Goal: Information Seeking & Learning: Learn about a topic

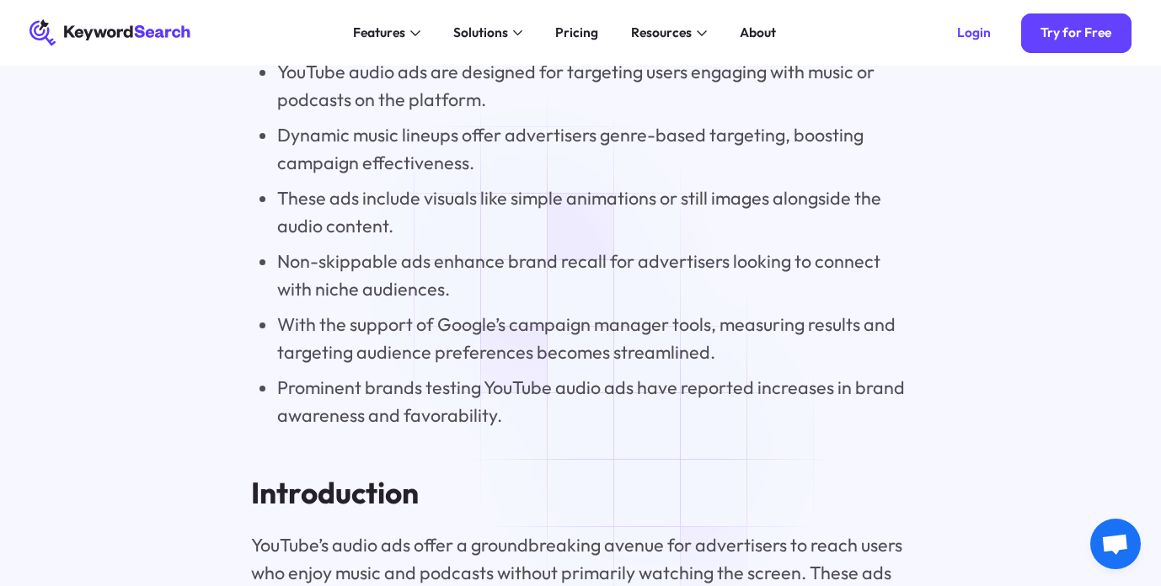
scroll to position [1718, 0]
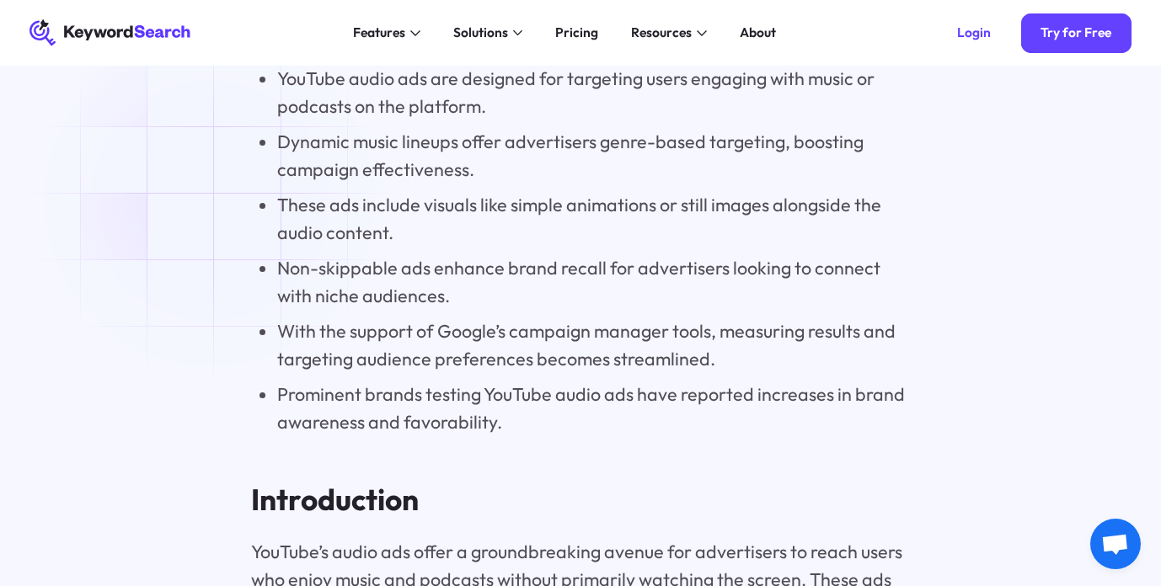
click at [637, 99] on li "YouTube audio ads are designed for targeting users engaging with music or podca…" at bounding box center [593, 93] width 633 height 56
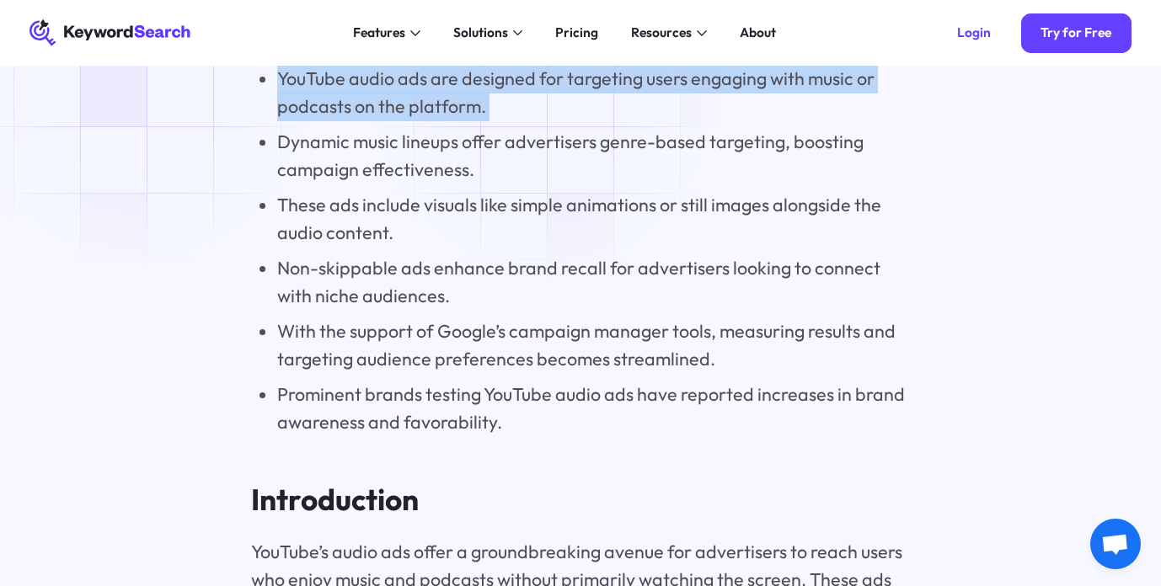
click at [543, 104] on li "YouTube audio ads are designed for targeting users engaging with music or podca…" at bounding box center [593, 93] width 633 height 56
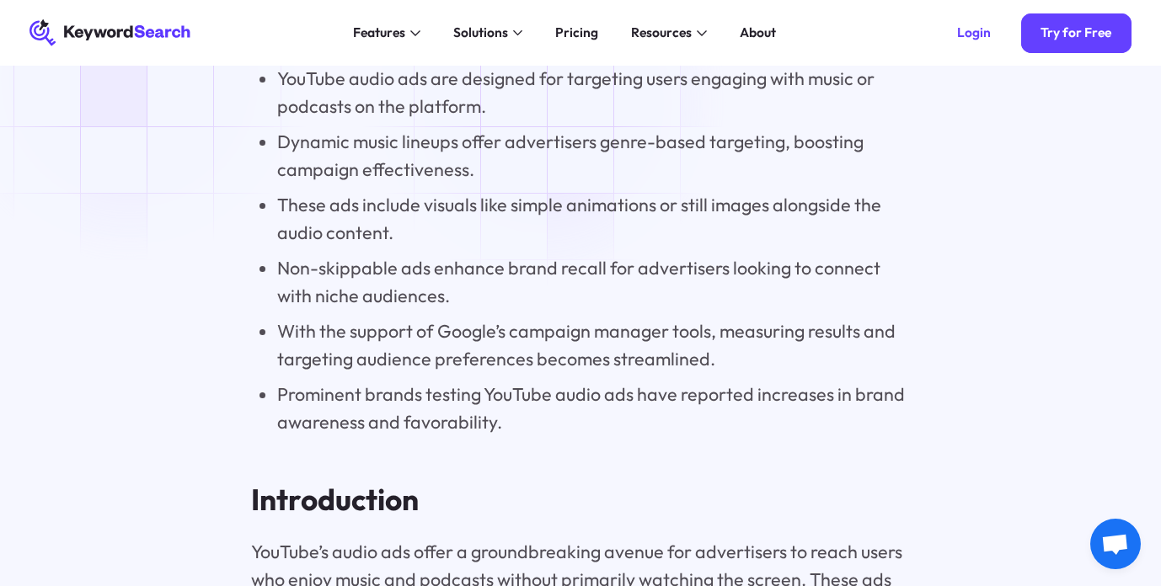
click at [543, 104] on li "YouTube audio ads are designed for targeting users engaging with music or podca…" at bounding box center [593, 93] width 633 height 56
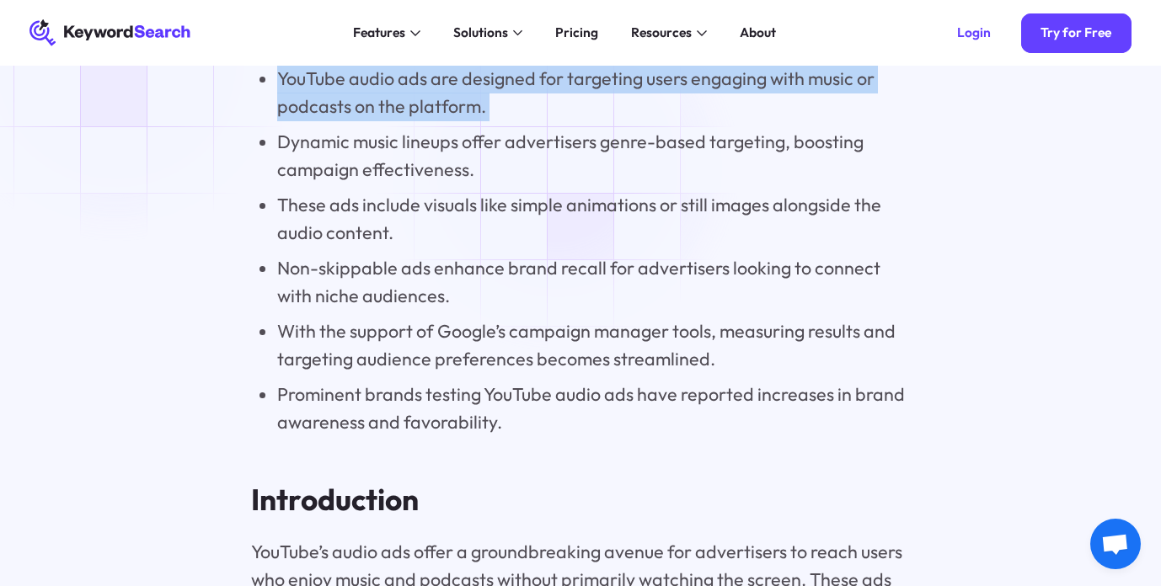
click at [557, 168] on li "Dynamic music lineups offer advertisers genre-based targeting, boosting campaig…" at bounding box center [593, 156] width 633 height 56
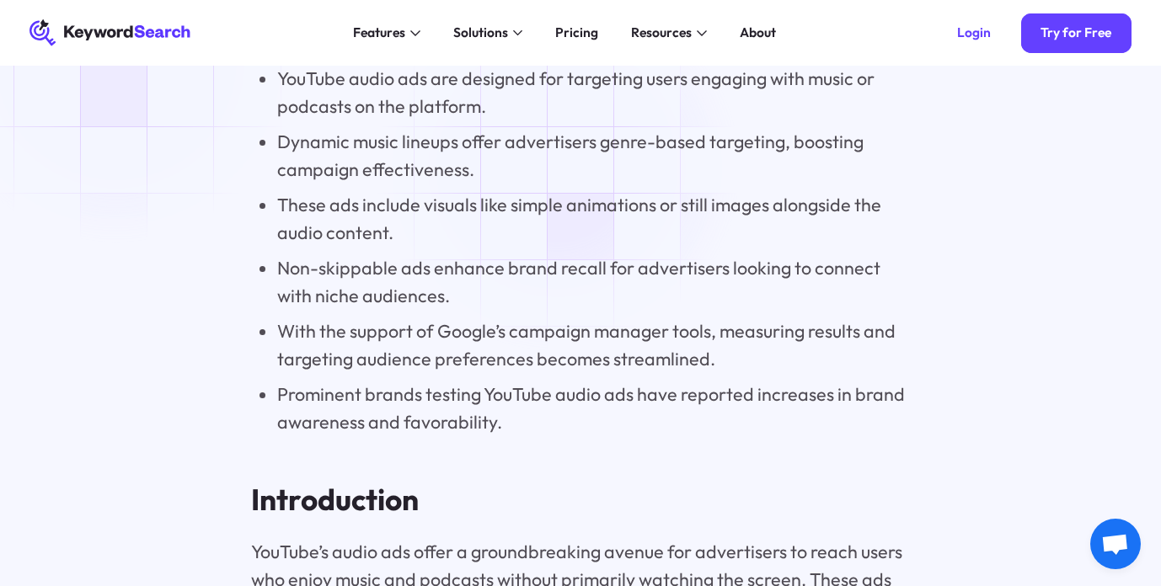
click at [557, 168] on li "Dynamic music lineups offer advertisers genre-based targeting, boosting campaig…" at bounding box center [593, 156] width 633 height 56
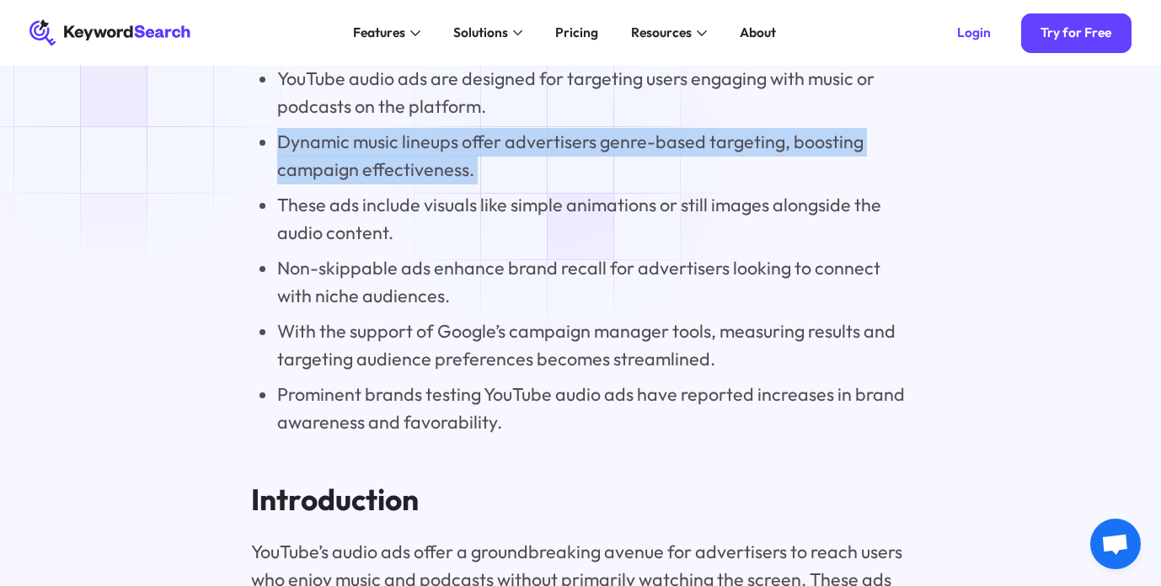
click at [557, 168] on li "Dynamic music lineups offer advertisers genre-based targeting, boosting campaig…" at bounding box center [593, 156] width 633 height 56
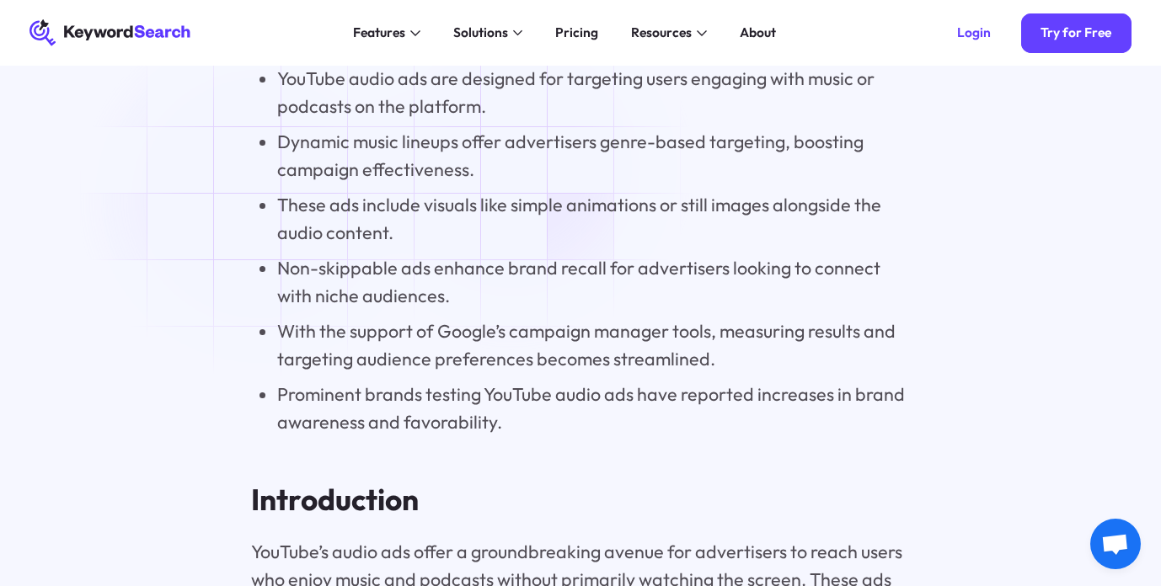
click at [511, 168] on li "Dynamic music lineups offer advertisers genre-based targeting, boosting campaig…" at bounding box center [593, 156] width 633 height 56
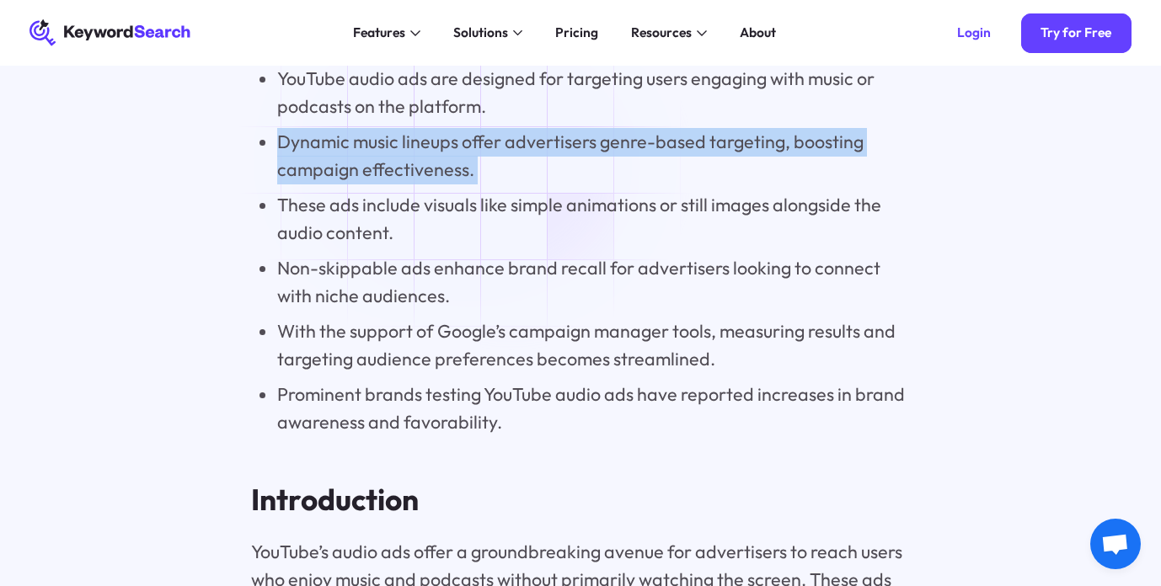
click at [511, 168] on li "Dynamic music lineups offer advertisers genre-based targeting, boosting campaig…" at bounding box center [593, 156] width 633 height 56
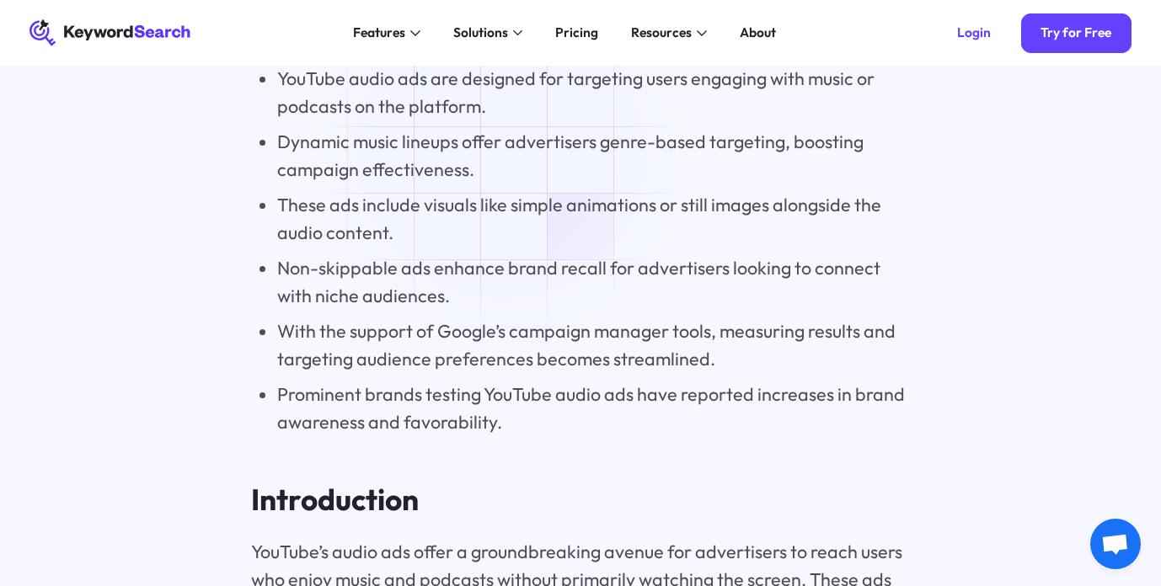
click at [511, 168] on li "Dynamic music lineups offer advertisers genre-based targeting, boosting campaig…" at bounding box center [593, 156] width 633 height 56
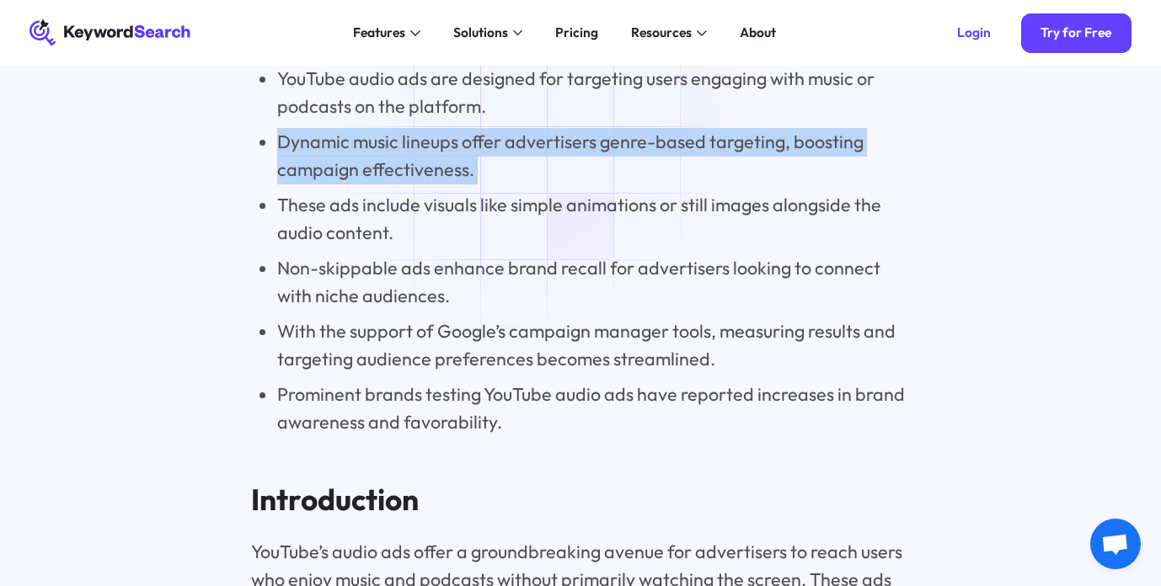
click at [511, 168] on li "Dynamic music lineups offer advertisers genre-based targeting, boosting campaig…" at bounding box center [593, 156] width 633 height 56
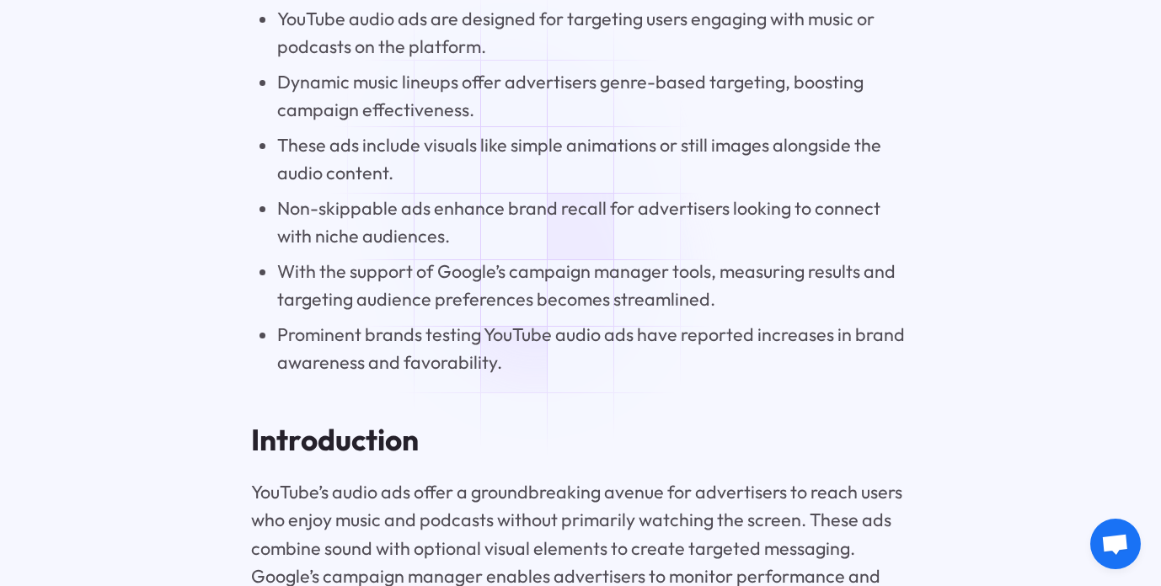
scroll to position [1782, 0]
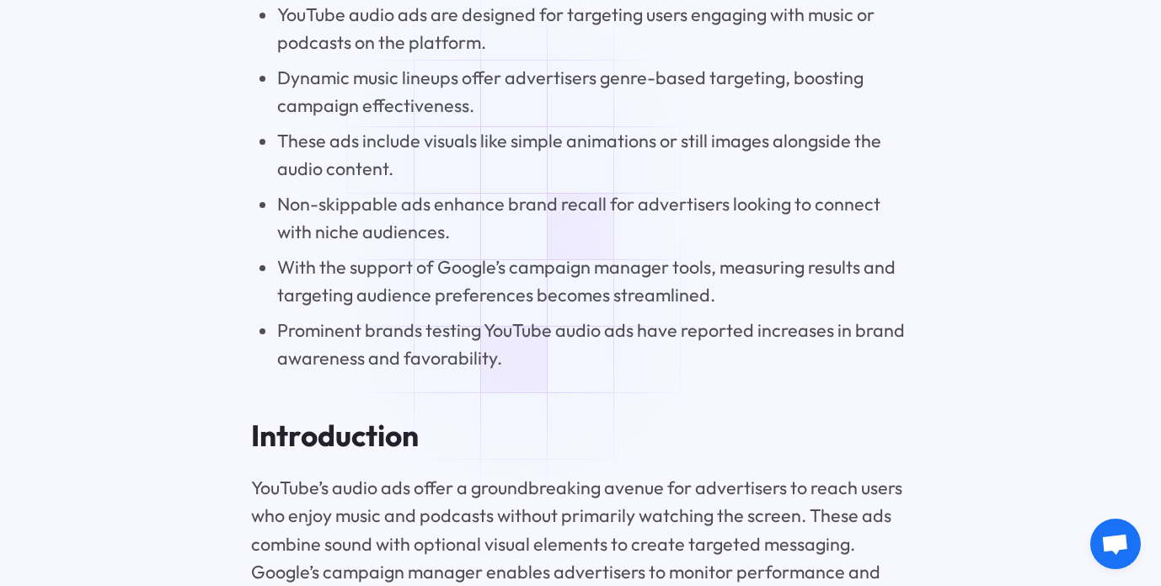
click at [511, 168] on li "These ads include visuals like simple animations or still images alongside the …" at bounding box center [593, 155] width 633 height 56
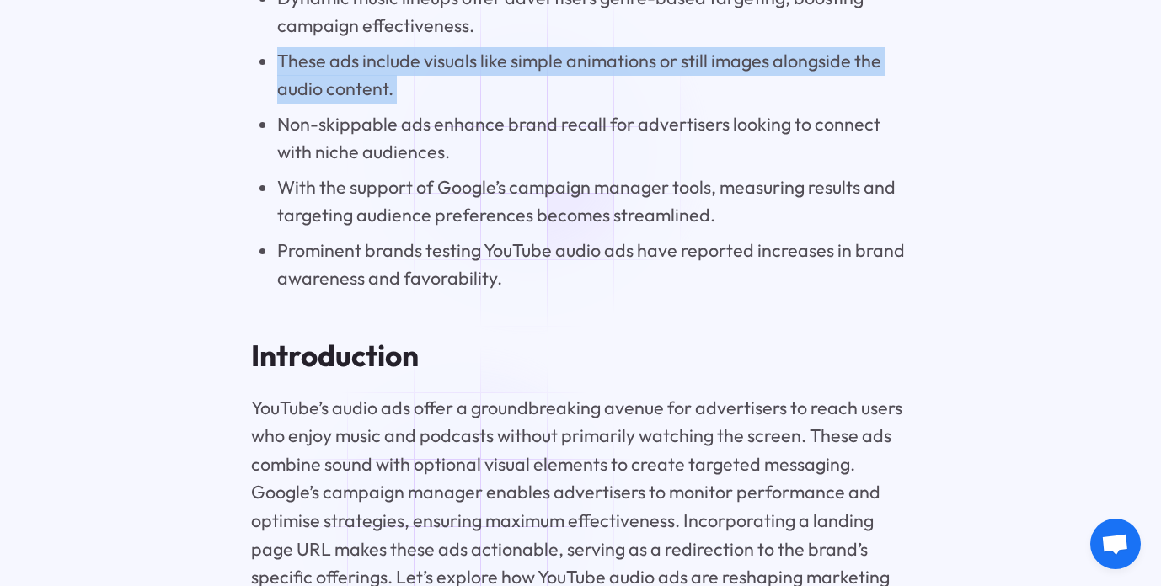
click at [528, 152] on li "Non-skippable ads enhance brand recall for advertisers looking to connect with …" at bounding box center [593, 138] width 633 height 56
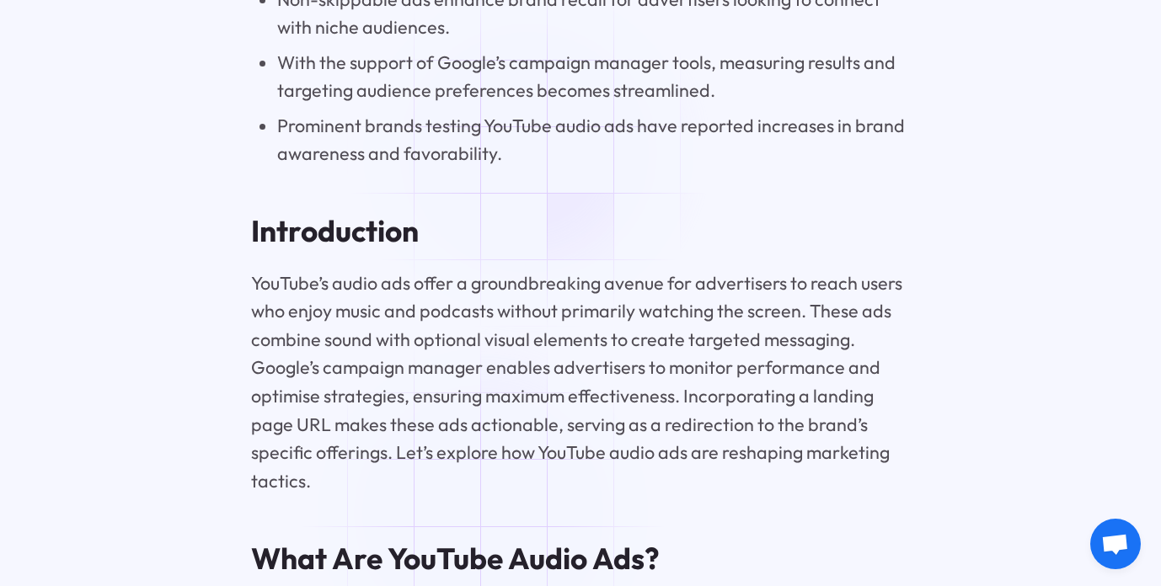
scroll to position [1997, 0]
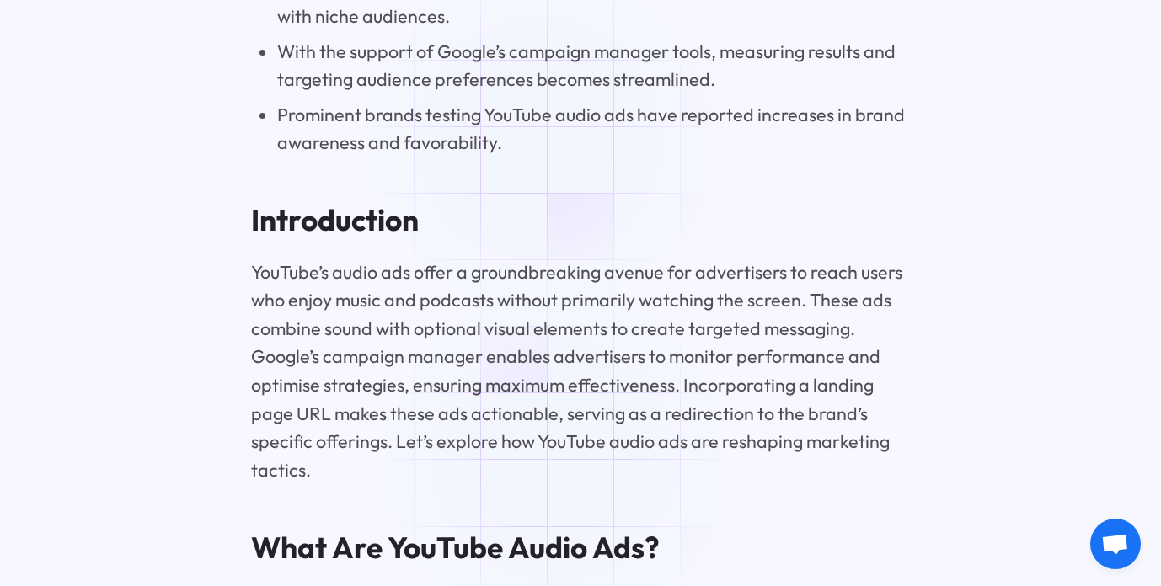
click at [539, 140] on li "Prominent brands testing YouTube audio ads have reported increases in brand awa…" at bounding box center [593, 129] width 633 height 56
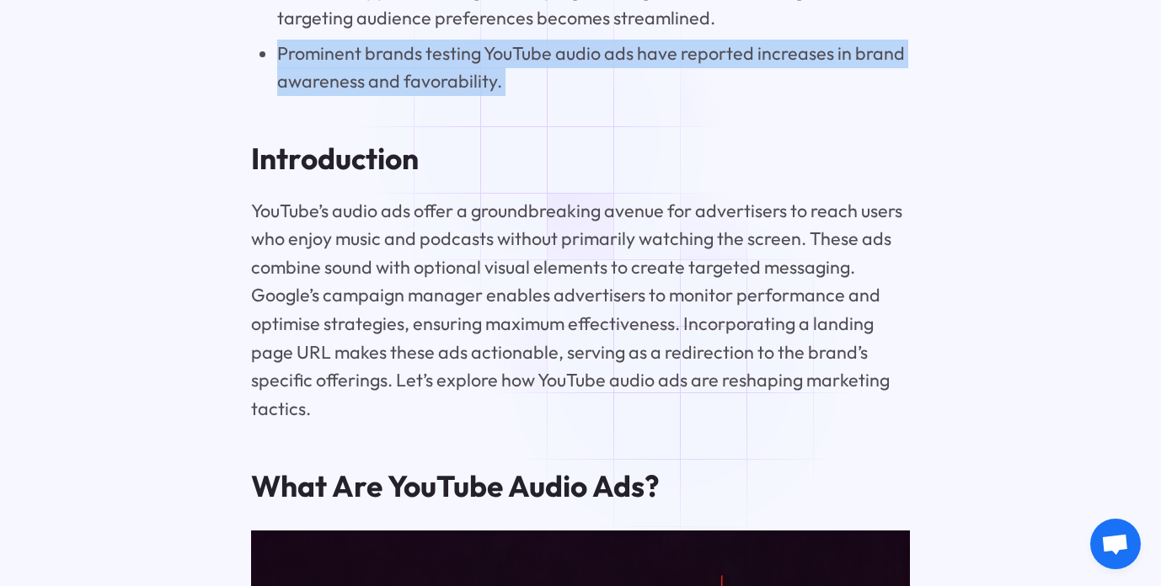
scroll to position [2062, 0]
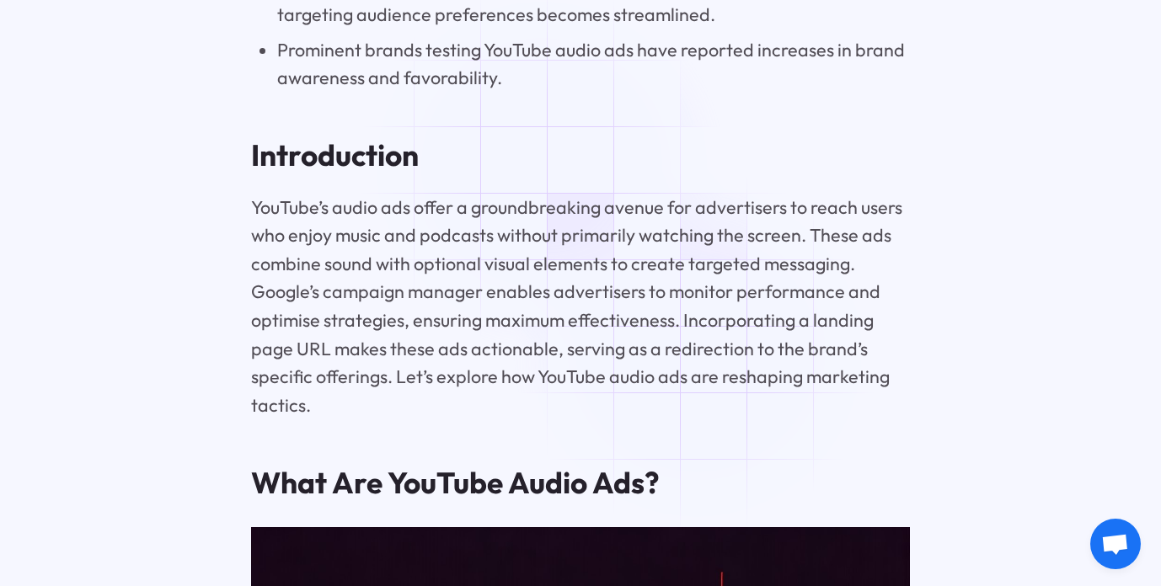
click at [542, 167] on h2 "Introduction" at bounding box center [581, 155] width 660 height 35
click at [534, 154] on h2 "Introduction" at bounding box center [581, 155] width 660 height 35
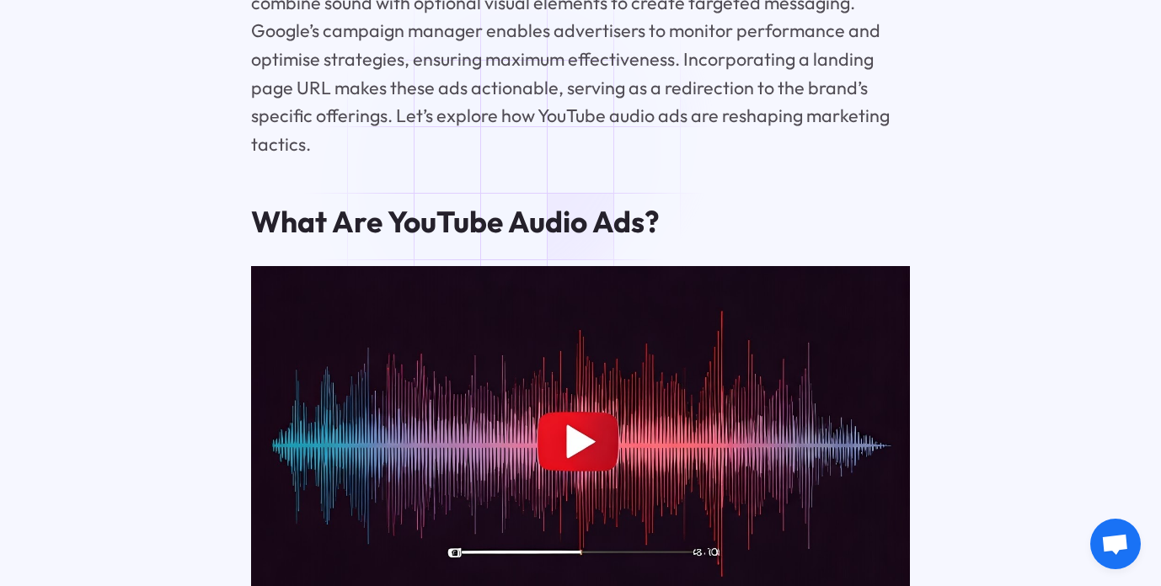
scroll to position [2328, 0]
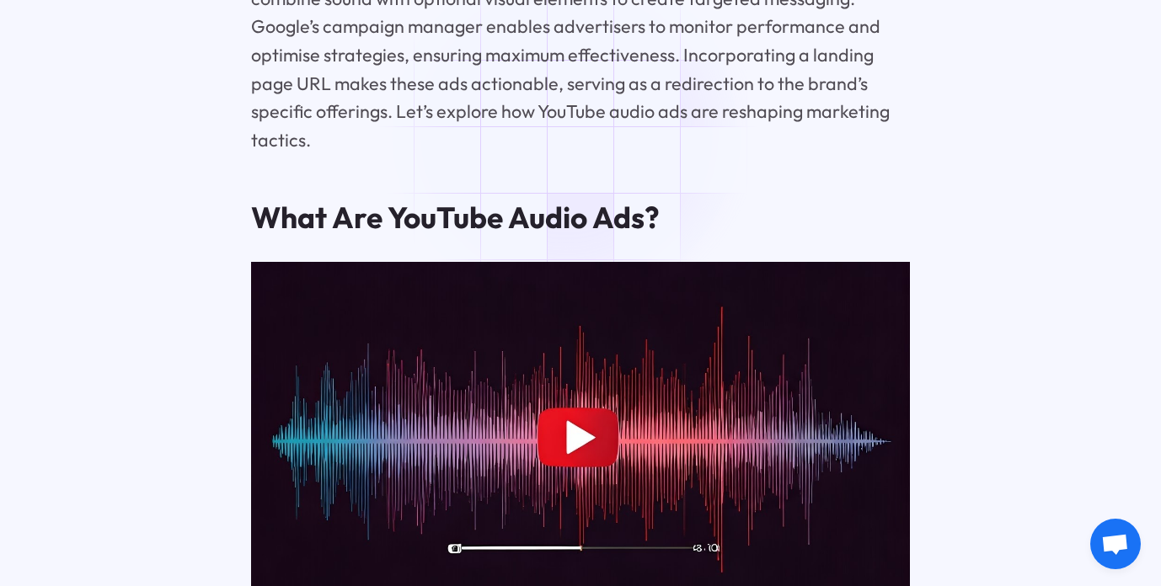
click at [575, 134] on p "YouTube’s audio ads offer a groundbreaking avenue for advertisers to reach user…" at bounding box center [581, 41] width 660 height 227
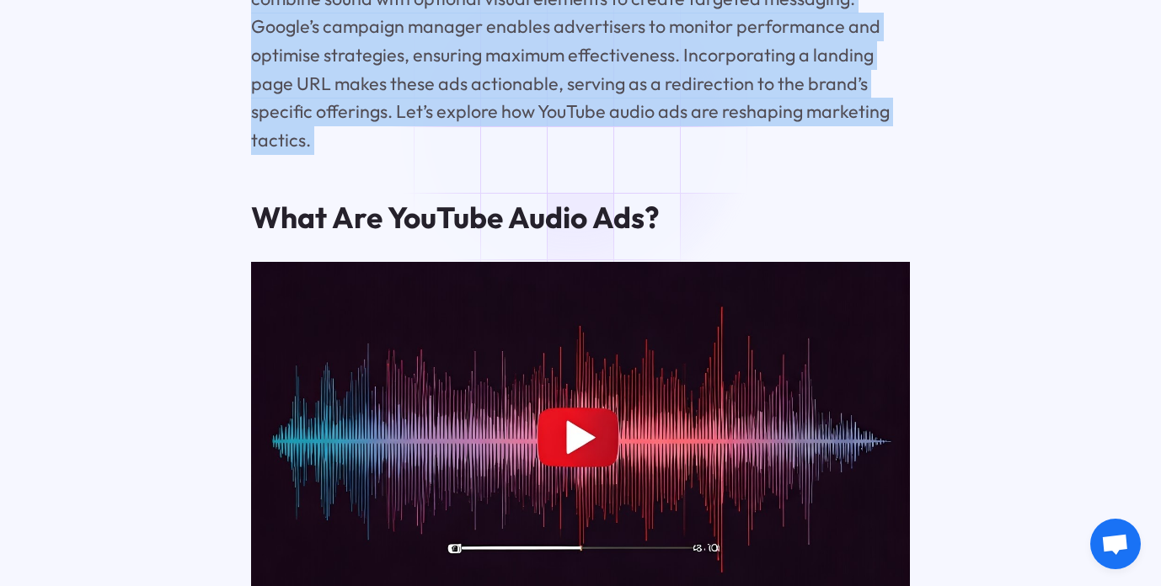
click at [575, 134] on p "YouTube’s audio ads offer a groundbreaking avenue for advertisers to reach user…" at bounding box center [581, 41] width 660 height 227
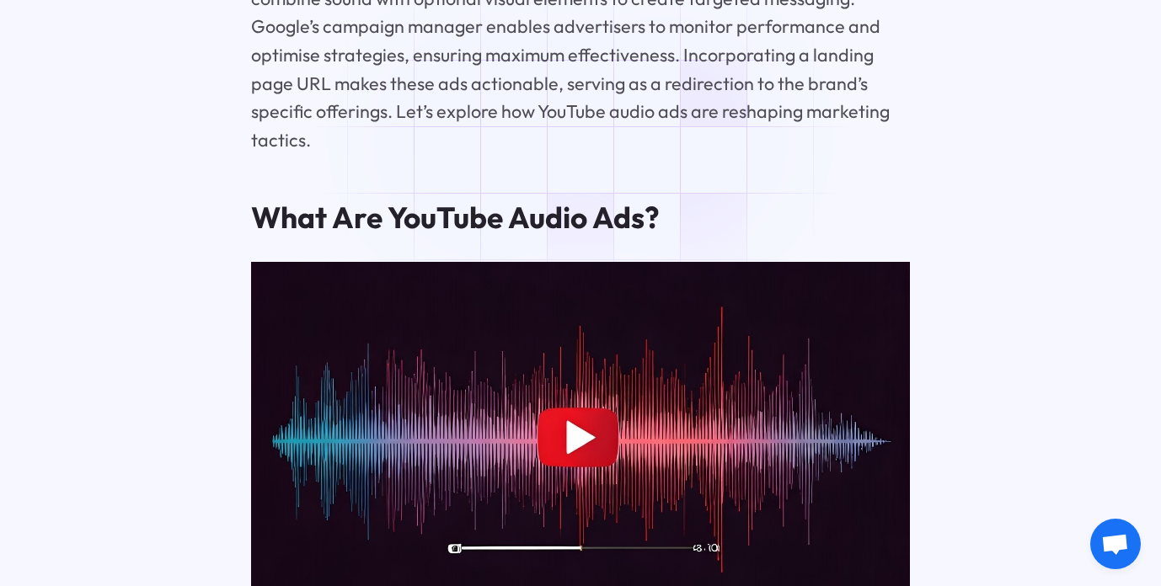
click at [668, 136] on p "YouTube’s audio ads offer a groundbreaking avenue for advertisers to reach user…" at bounding box center [581, 41] width 660 height 227
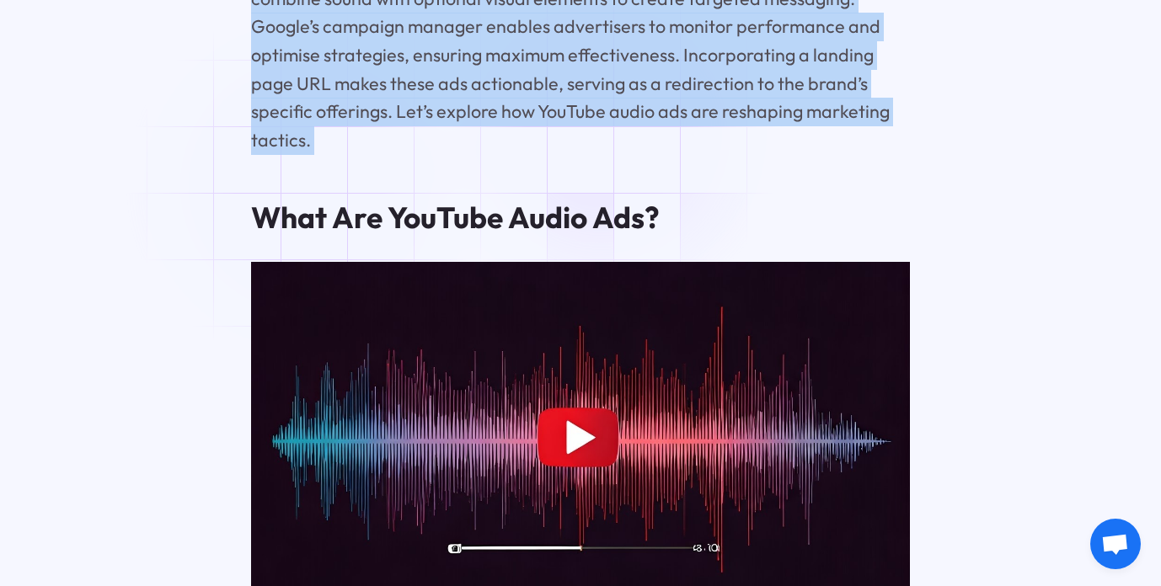
click at [601, 133] on p "YouTube’s audio ads offer a groundbreaking avenue for advertisers to reach user…" at bounding box center [581, 41] width 660 height 227
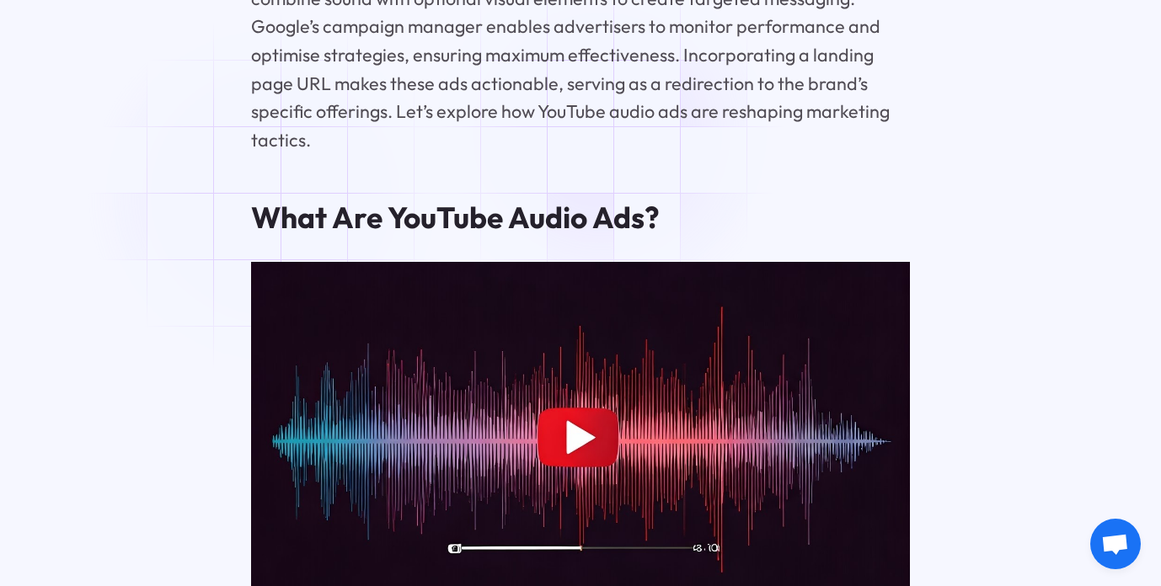
click at [601, 133] on p "YouTube’s audio ads offer a groundbreaking avenue for advertisers to reach user…" at bounding box center [581, 41] width 660 height 227
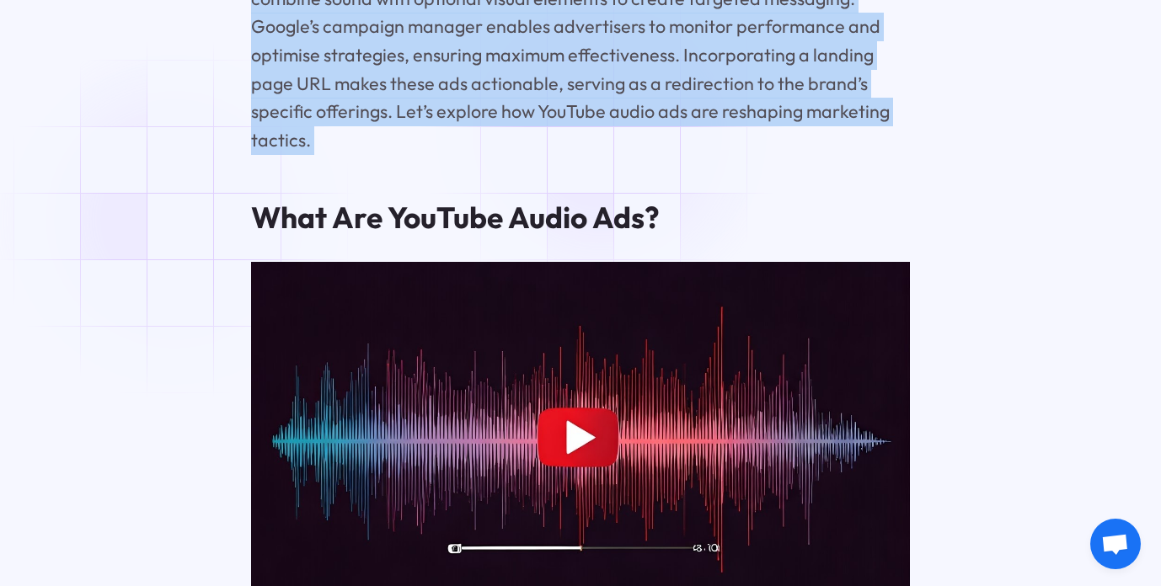
click at [601, 133] on p "YouTube’s audio ads offer a groundbreaking avenue for advertisers to reach user…" at bounding box center [581, 41] width 660 height 227
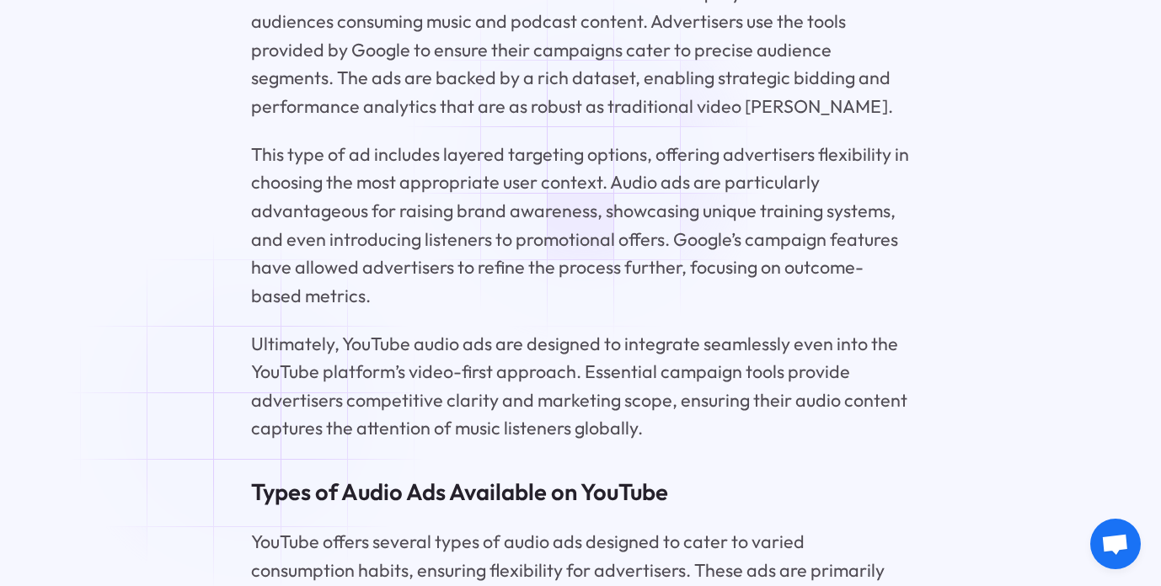
scroll to position [3474, 0]
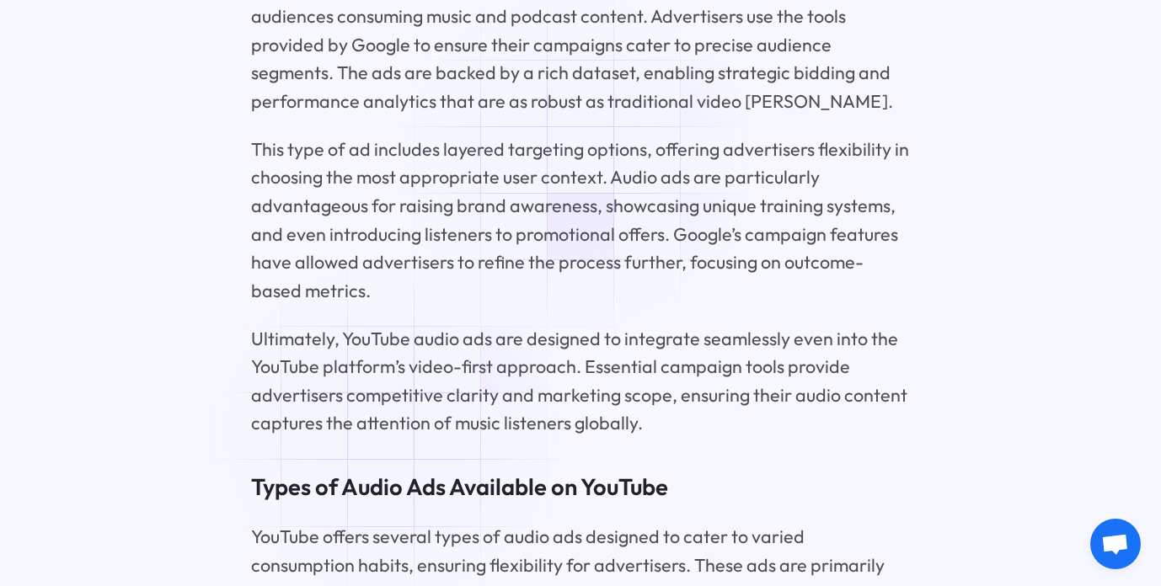
click at [570, 162] on p "This type of ad includes layered targeting options, offering advertisers flexib…" at bounding box center [581, 220] width 660 height 169
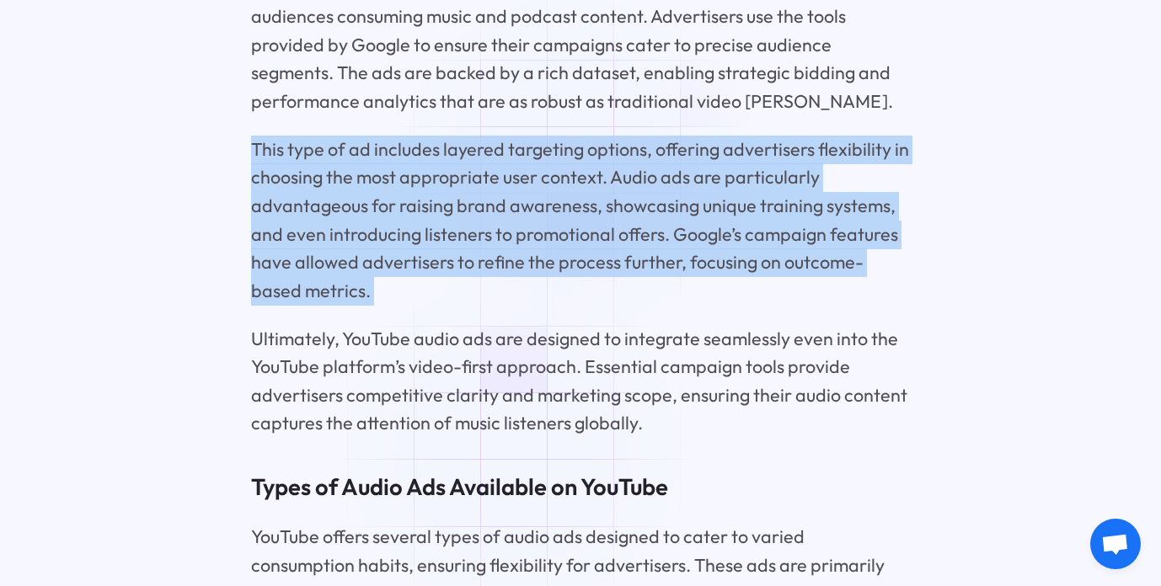
click at [570, 162] on p "This type of ad includes layered targeting options, offering advertisers flexib…" at bounding box center [581, 220] width 660 height 169
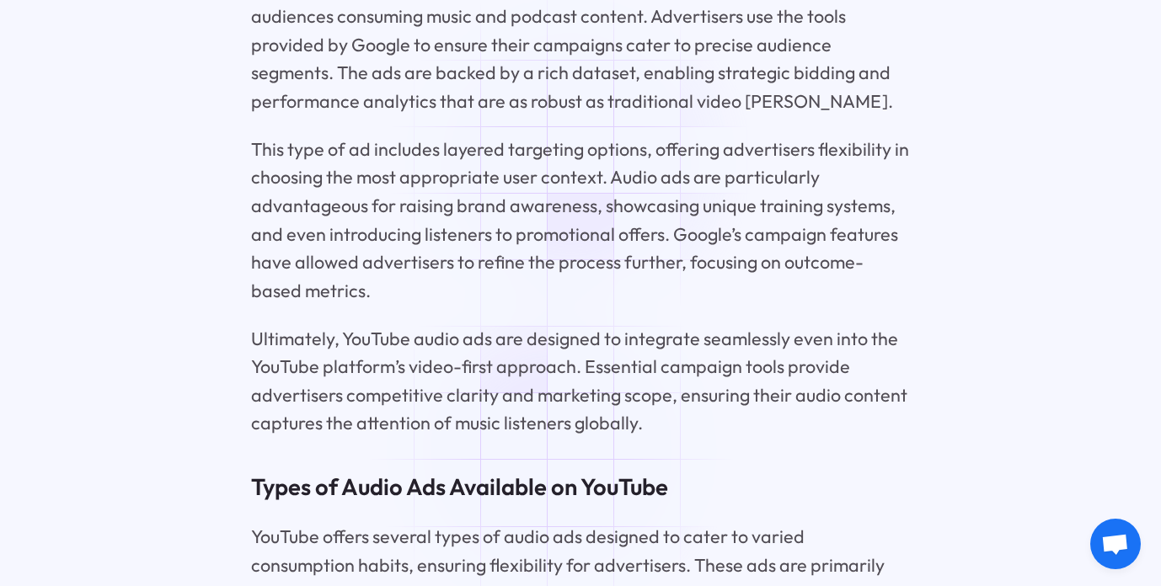
click at [570, 162] on p "This type of ad includes layered targeting options, offering advertisers flexib…" at bounding box center [581, 220] width 660 height 169
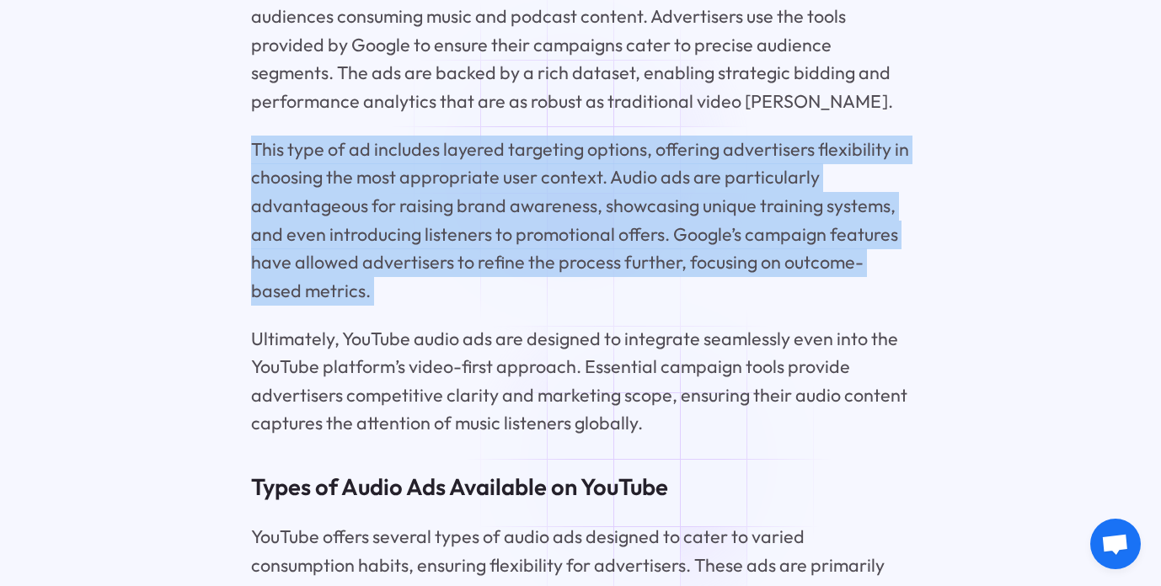
click at [570, 162] on p "This type of ad includes layered targeting options, offering advertisers flexib…" at bounding box center [581, 220] width 660 height 169
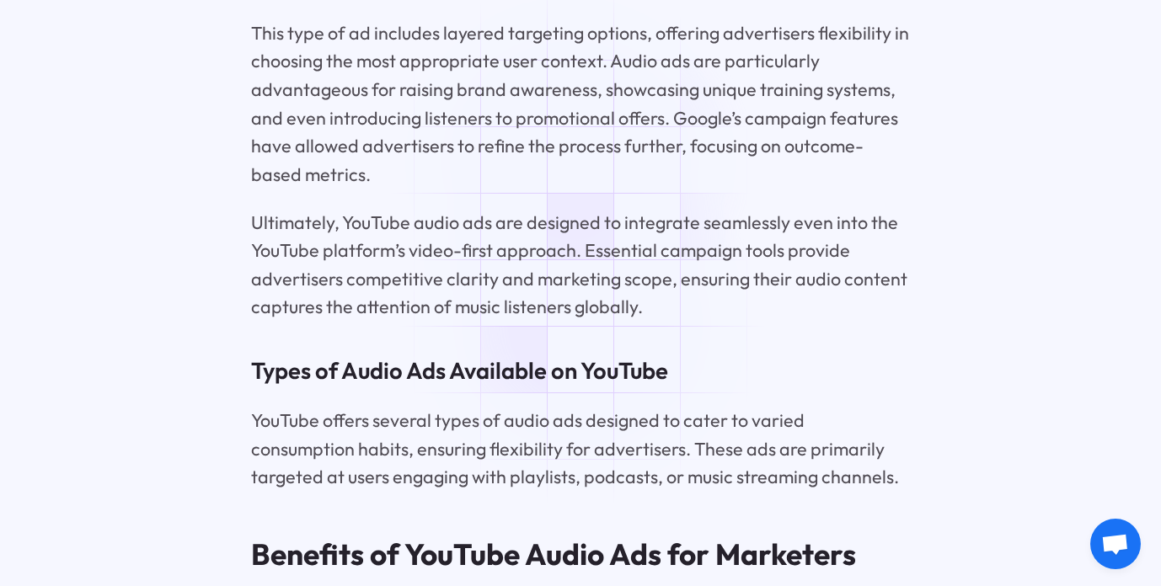
scroll to position [3599, 0]
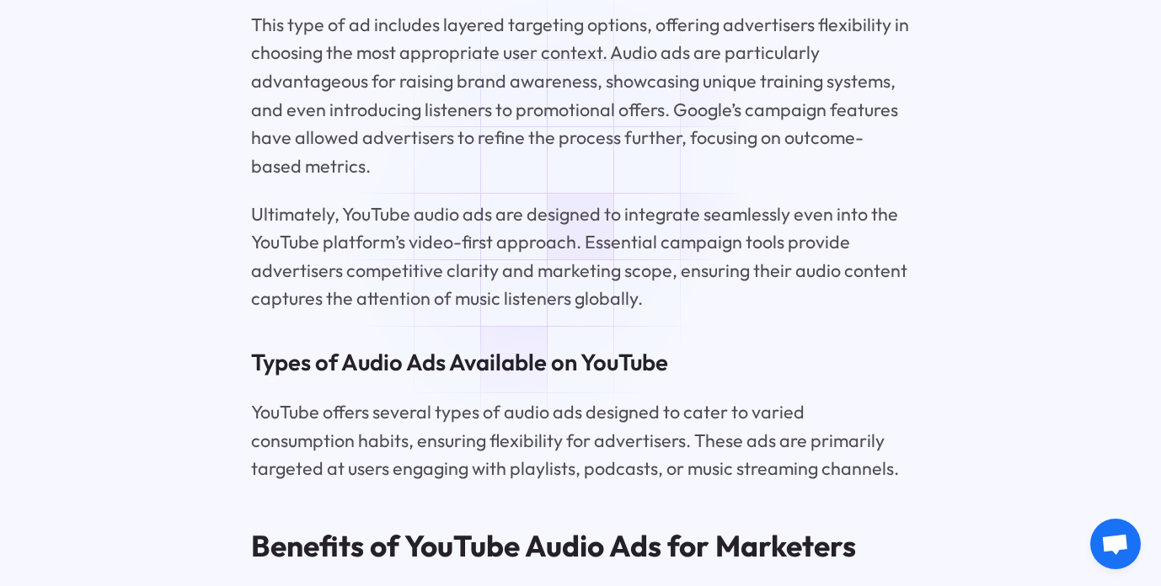
click at [570, 162] on p "This type of ad includes layered targeting options, offering advertisers flexib…" at bounding box center [581, 95] width 660 height 169
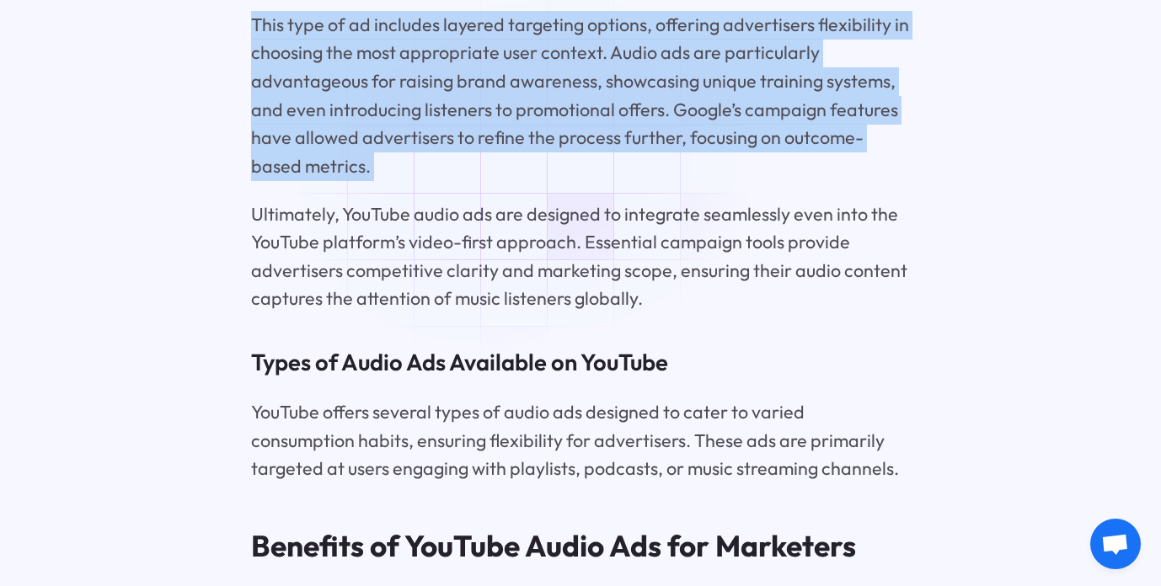
click at [570, 162] on p "This type of ad includes layered targeting options, offering advertisers flexib…" at bounding box center [581, 95] width 660 height 169
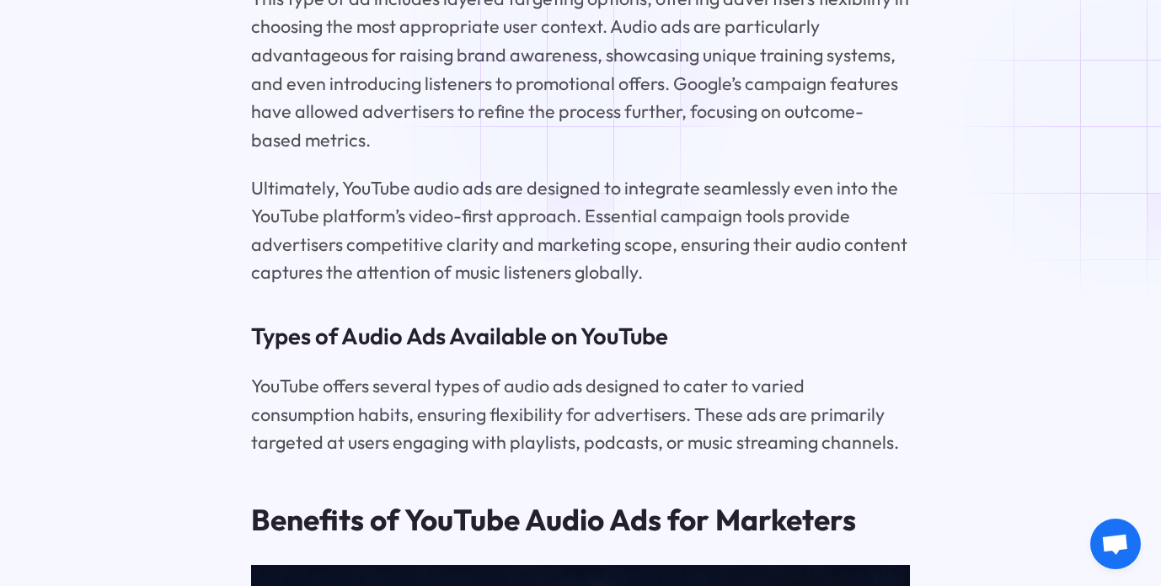
scroll to position [3631, 0]
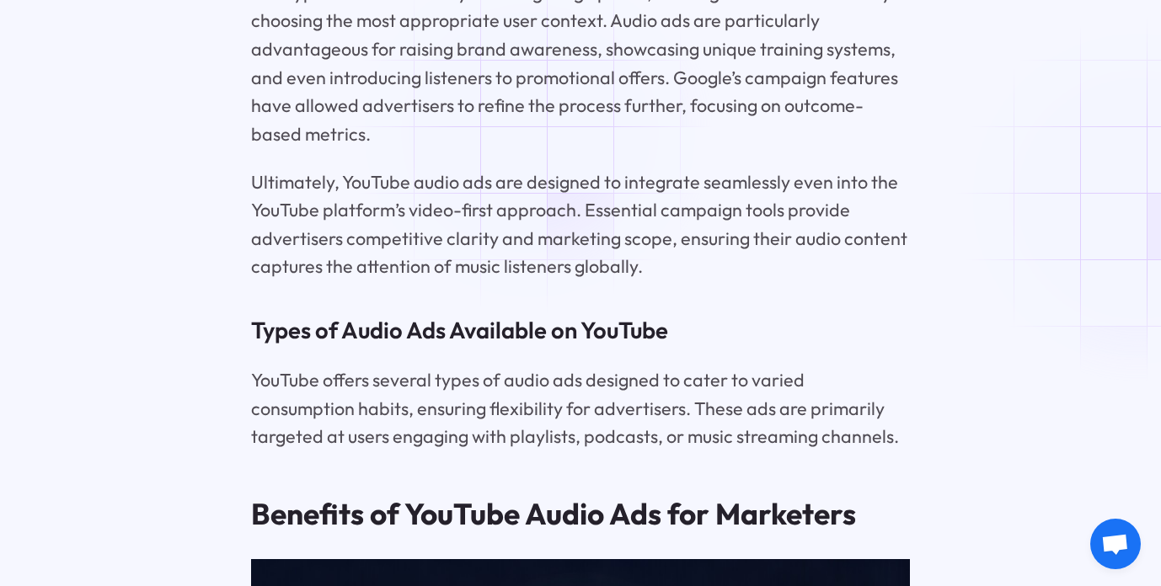
click at [530, 132] on p "This type of ad includes layered targeting options, offering advertisers flexib…" at bounding box center [581, 63] width 660 height 169
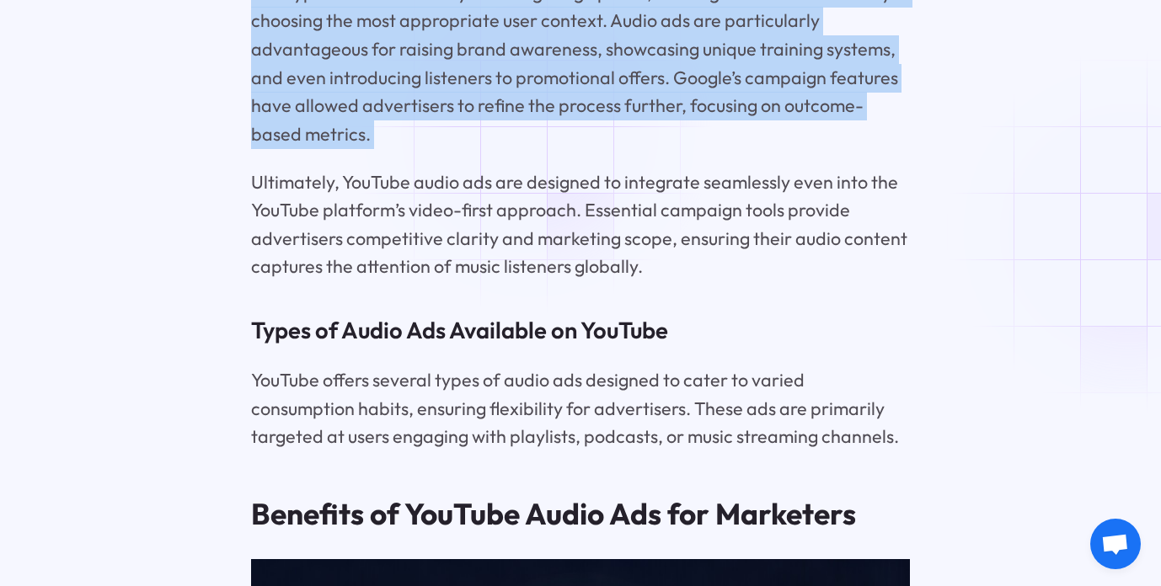
click at [530, 132] on p "This type of ad includes layered targeting options, offering advertisers flexib…" at bounding box center [581, 63] width 660 height 169
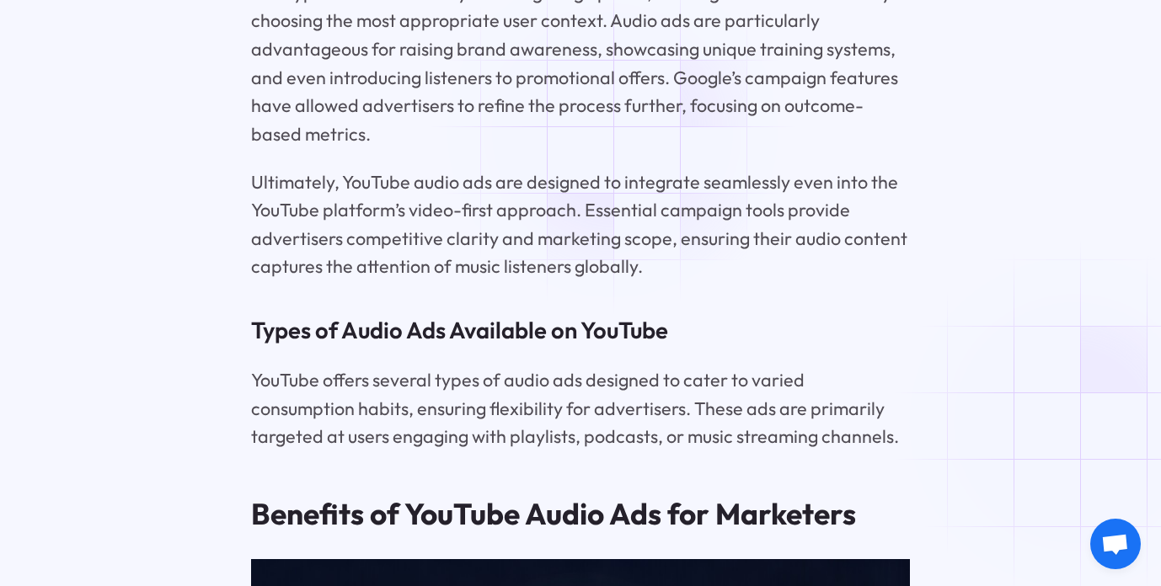
click at [612, 132] on p "This type of ad includes layered targeting options, offering advertisers flexib…" at bounding box center [581, 63] width 660 height 169
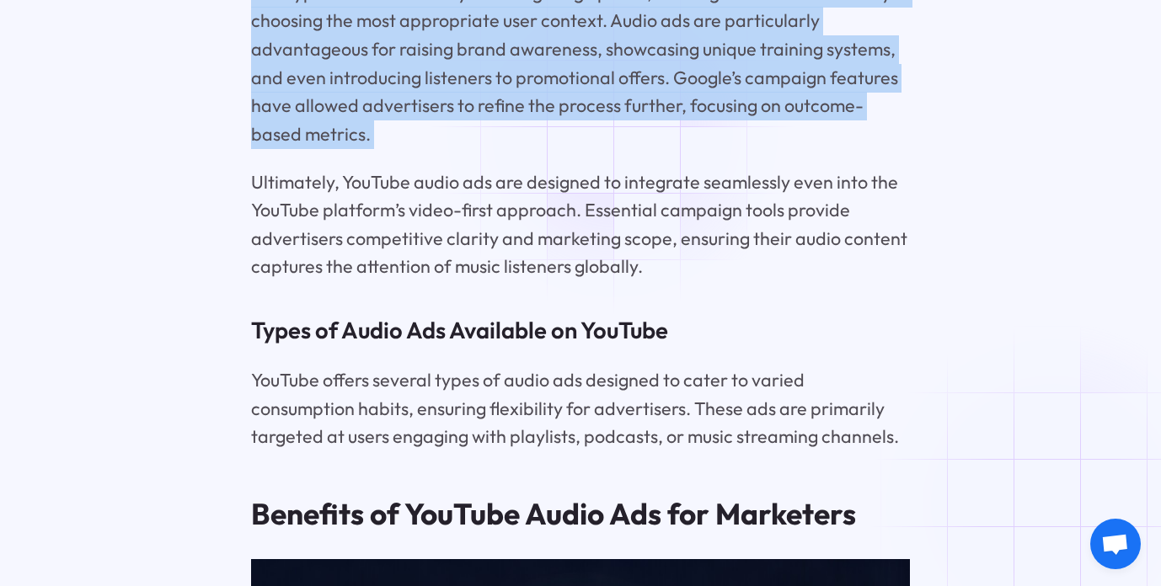
click at [612, 132] on p "This type of ad includes layered targeting options, offering advertisers flexib…" at bounding box center [581, 63] width 660 height 169
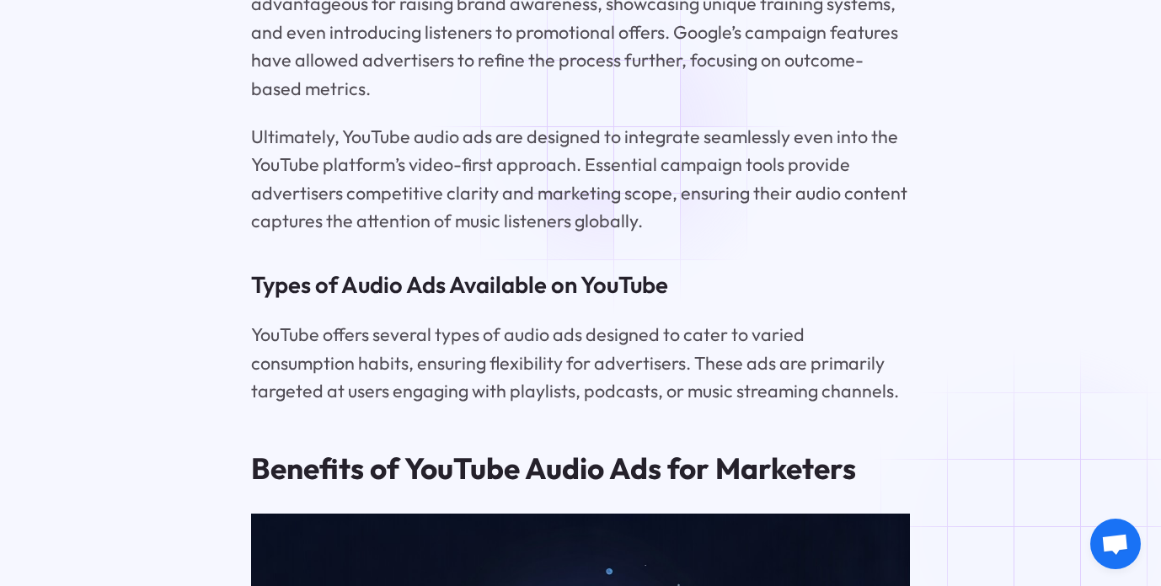
scroll to position [3712, 0]
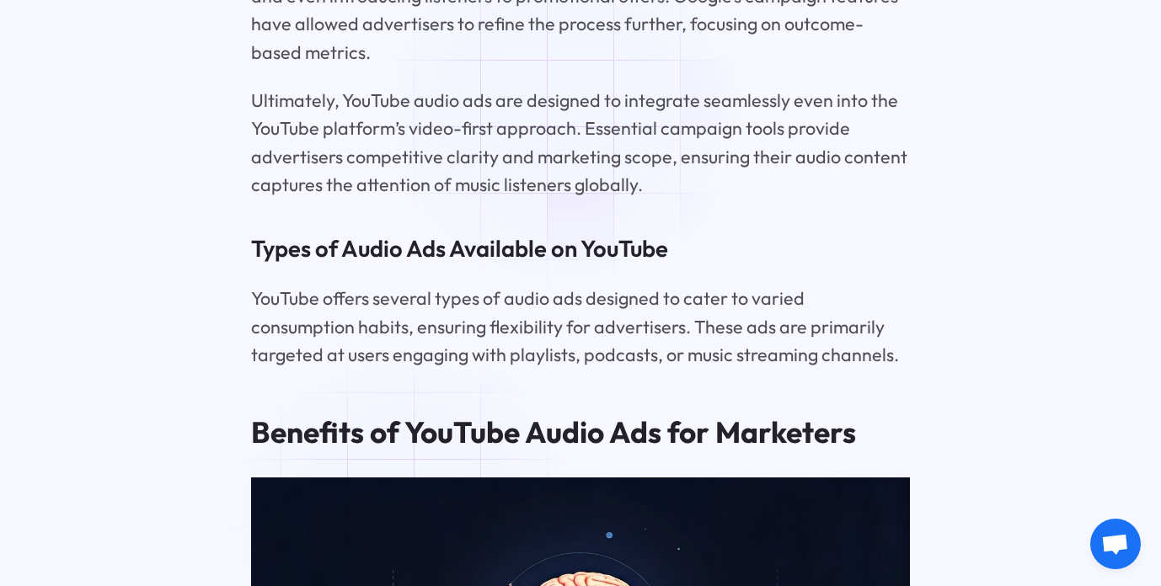
click at [559, 111] on p "Ultimately, YouTube audio ads are designed to integrate seamlessly even into th…" at bounding box center [581, 143] width 660 height 113
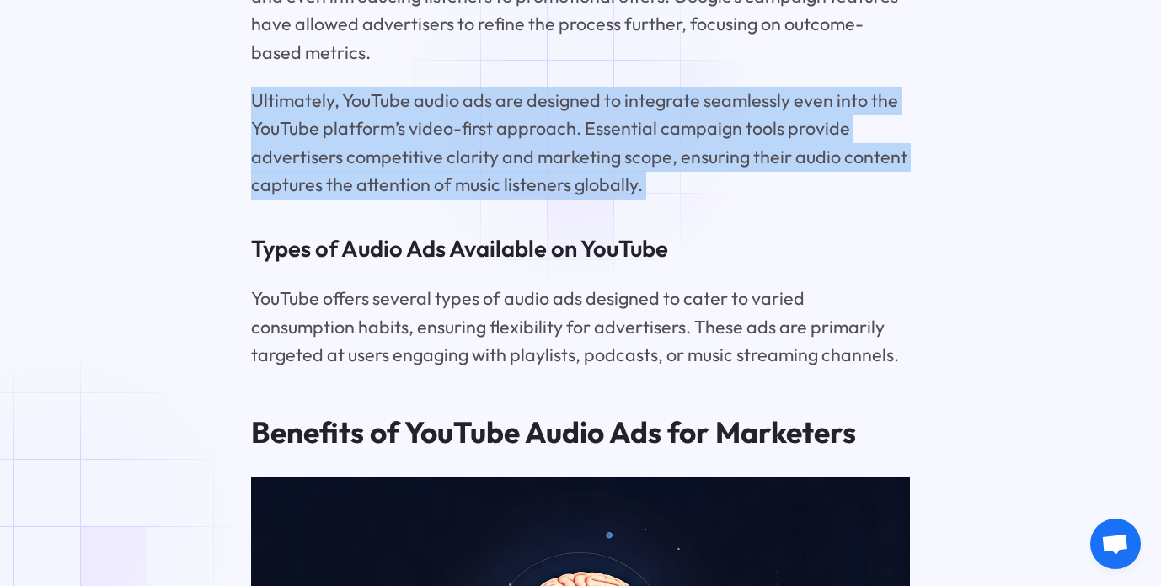
click at [572, 112] on p "Ultimately, YouTube audio ads are designed to integrate seamlessly even into th…" at bounding box center [581, 143] width 660 height 113
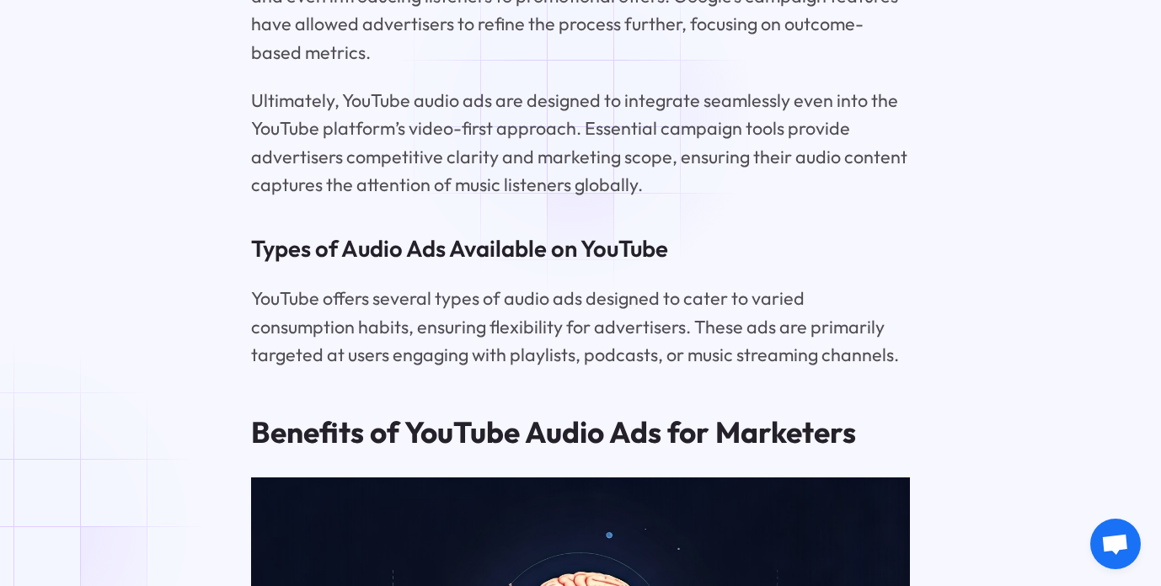
click at [572, 112] on p "Ultimately, YouTube audio ads are designed to integrate seamlessly even into th…" at bounding box center [581, 143] width 660 height 113
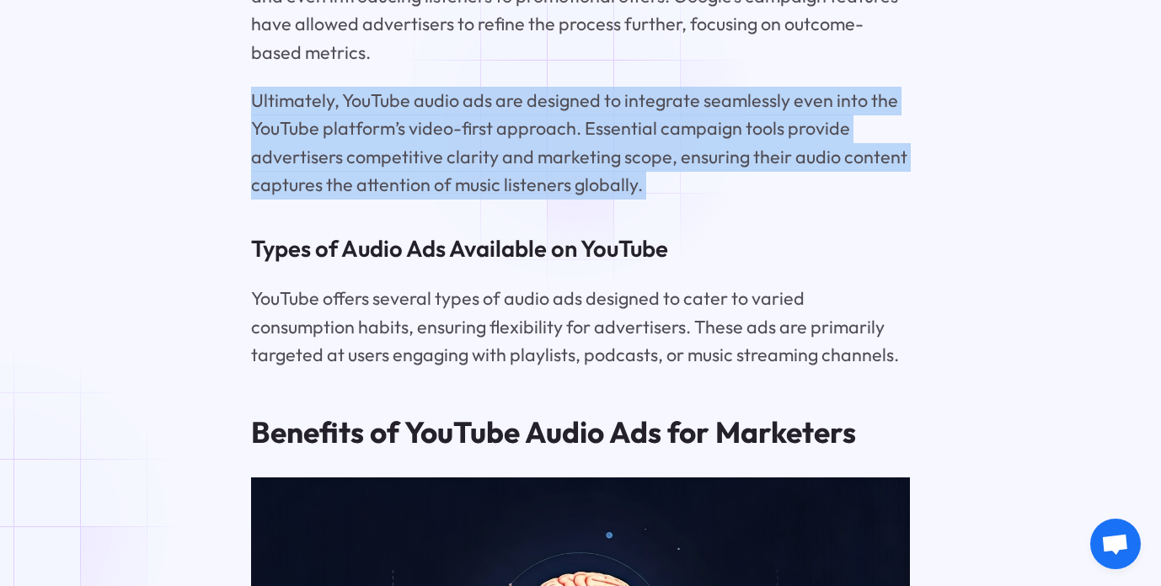
click at [572, 112] on p "Ultimately, YouTube audio ads are designed to integrate seamlessly even into th…" at bounding box center [581, 143] width 660 height 113
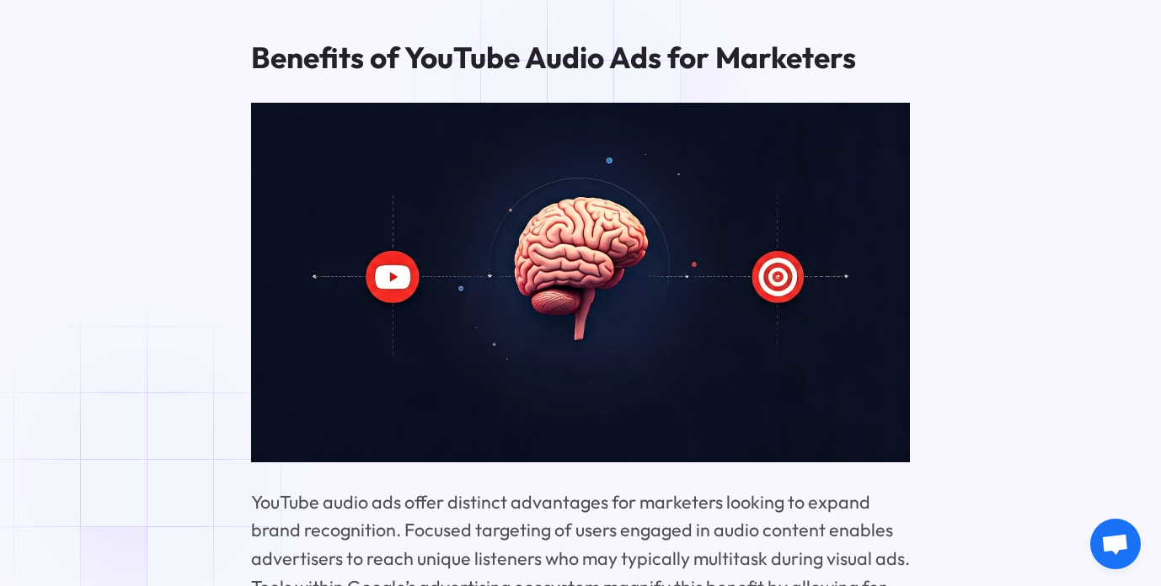
scroll to position [4091, 0]
